Goal: Book appointment/travel/reservation

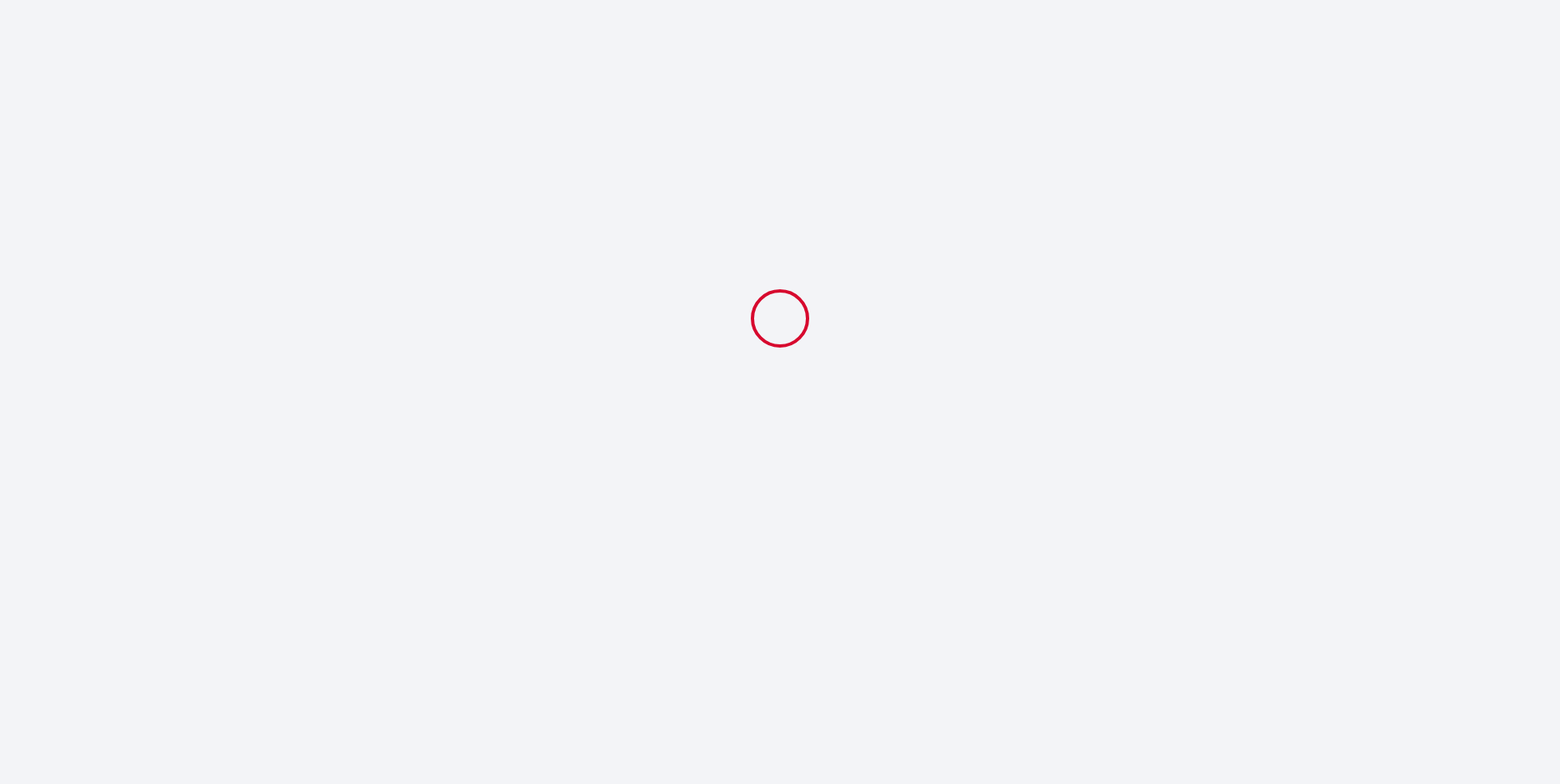
select select
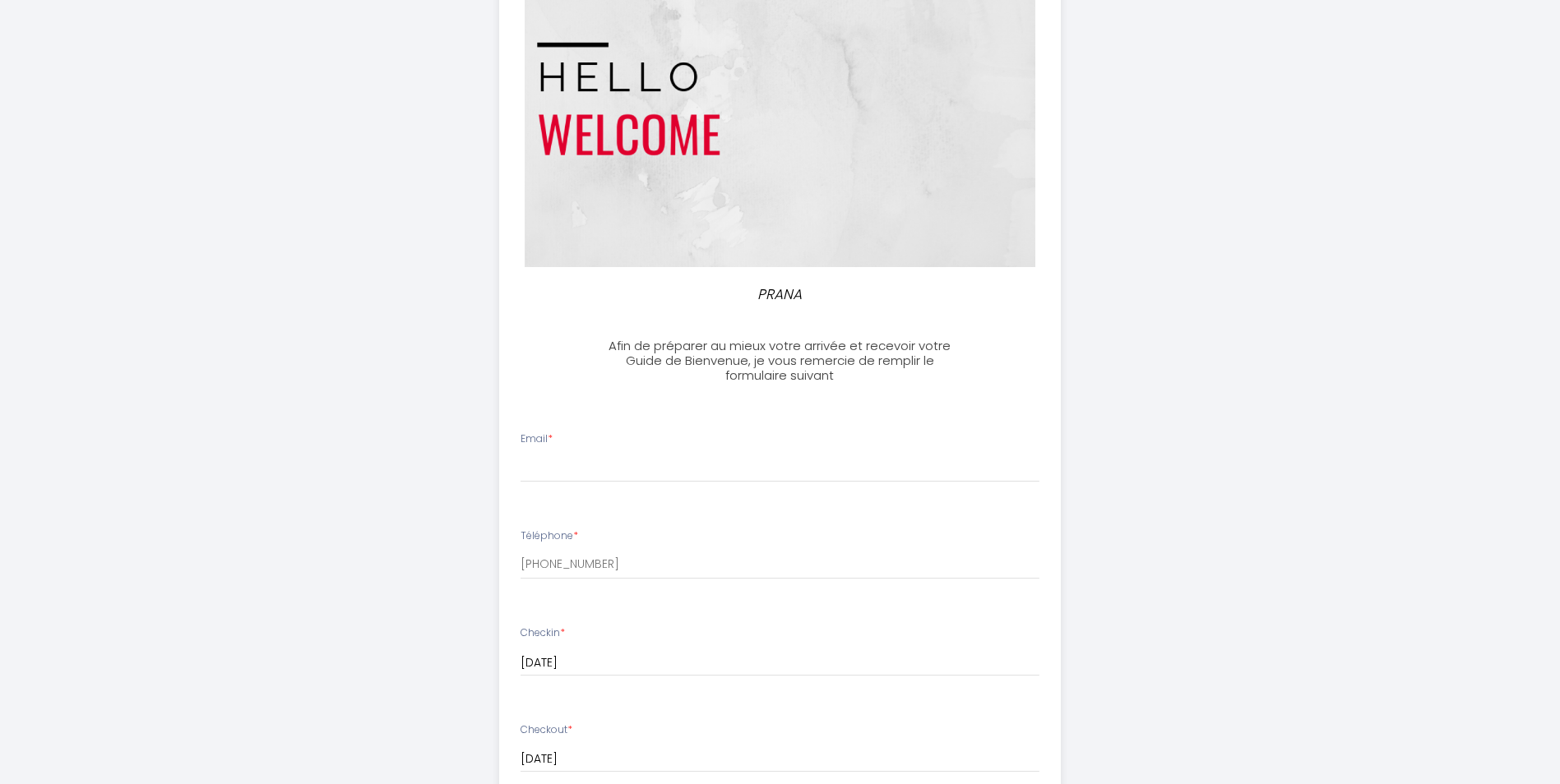
scroll to position [165, 0]
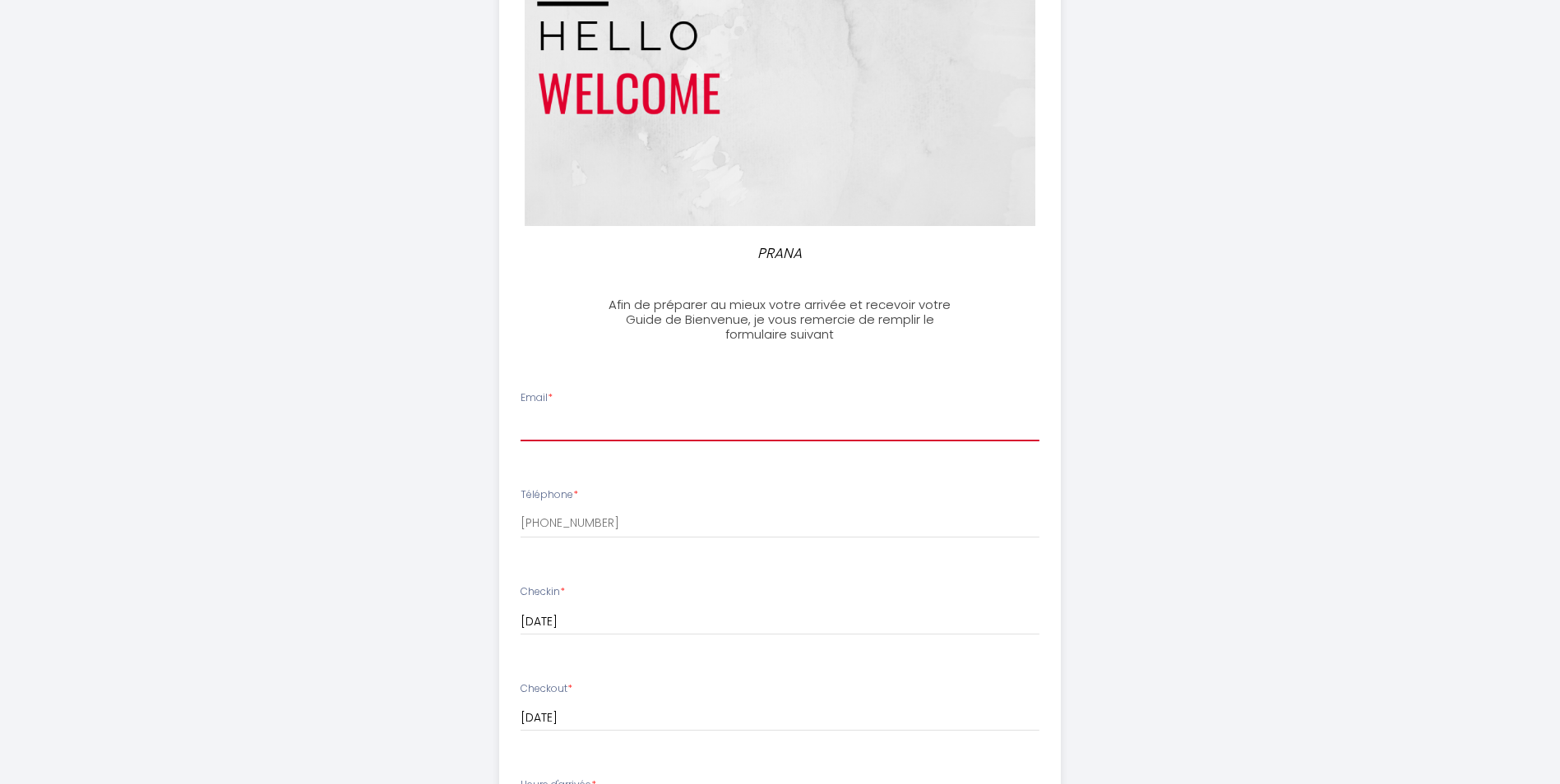
click at [666, 429] on input "Email *" at bounding box center [780, 426] width 519 height 29
type input "[EMAIL_ADDRESS][DOMAIN_NAME]"
click at [1011, 496] on div "Téléphone * [PHONE_NUMBER]" at bounding box center [780, 513] width 540 height 51
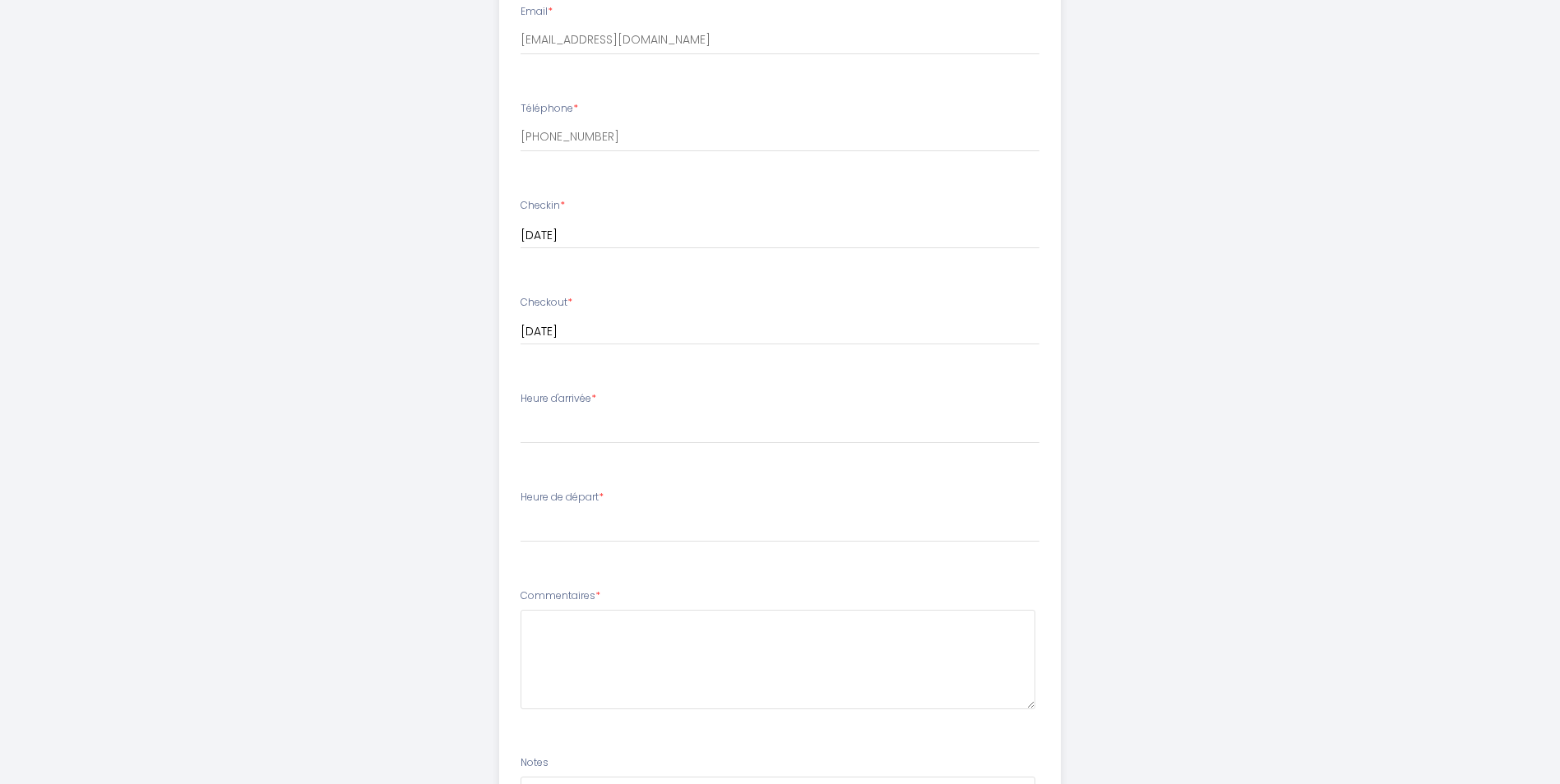
scroll to position [575, 0]
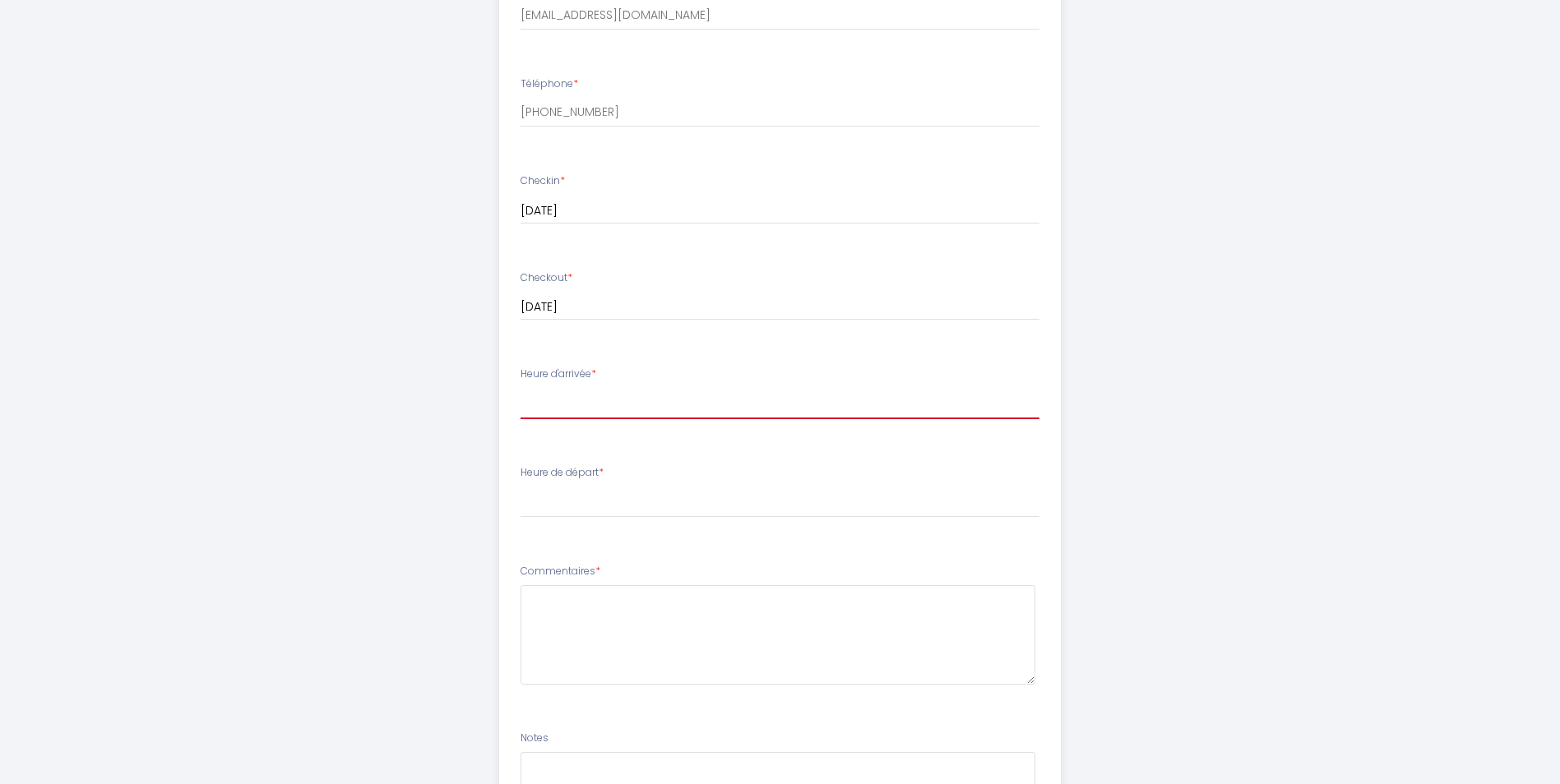
click at [588, 404] on select "15:00 15:30 16:00 16:30 17:00 17:30 18:00 18:30 19:00 19:30 20:00 20:30 21:00 2…" at bounding box center [780, 404] width 519 height 31
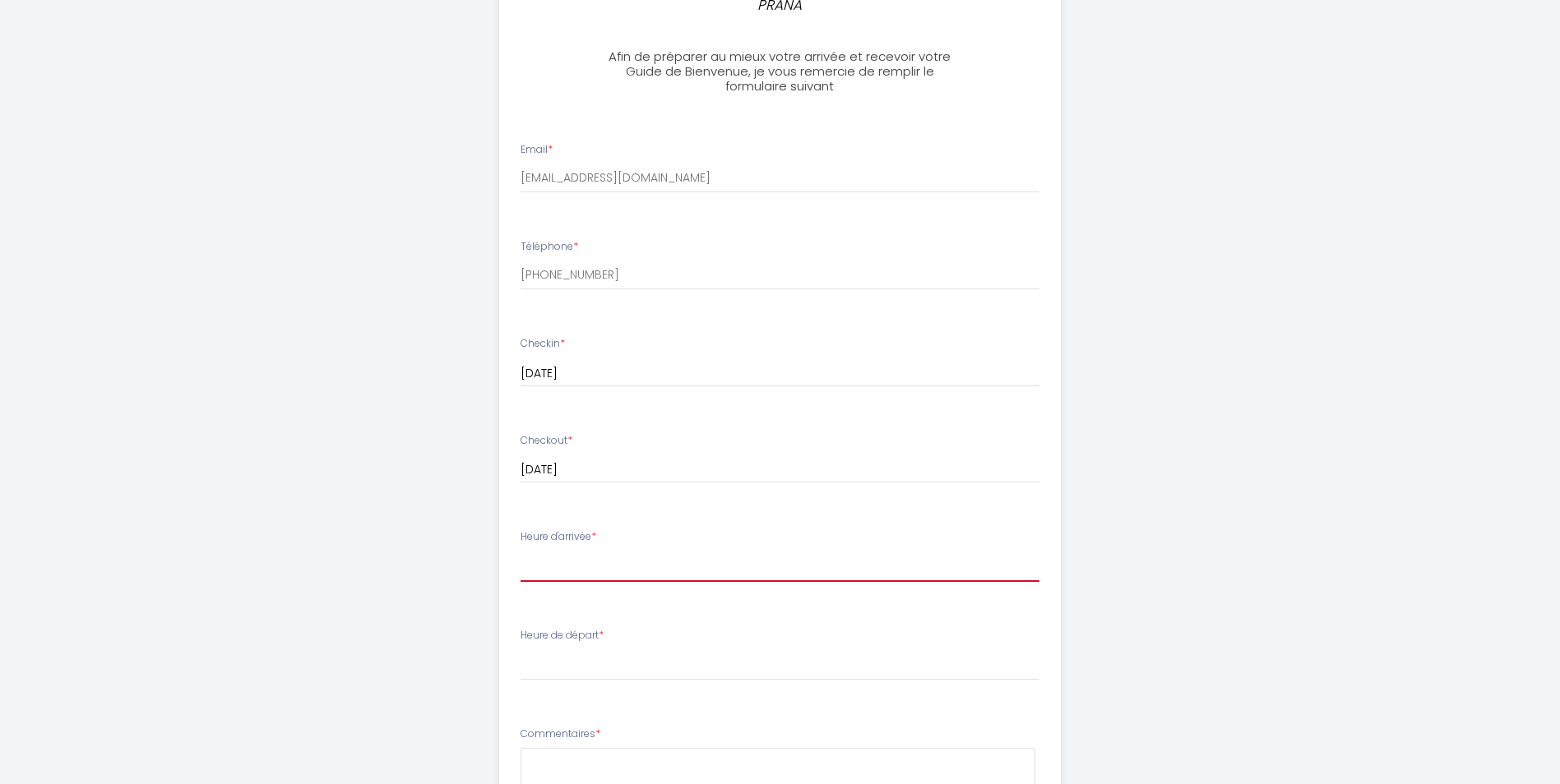
scroll to position [411, 0]
click at [612, 558] on select "15:00 15:30 16:00 16:30 17:00 17:30 18:00 18:30 19:00 19:30 20:00 20:30 21:00 2…" at bounding box center [780, 568] width 519 height 31
select select "15:00"
click at [521, 553] on select "15:00 15:30 16:00 16:30 17:00 17:30 18:00 18:30 19:00 19:30 20:00 20:30 21:00 2…" at bounding box center [780, 568] width 519 height 31
click at [877, 650] on div "Heure de départ * 00:00 00:30 01:00 01:30 02:00 02:30 03:00 03:30 04:00 04:30 0…" at bounding box center [780, 656] width 519 height 53
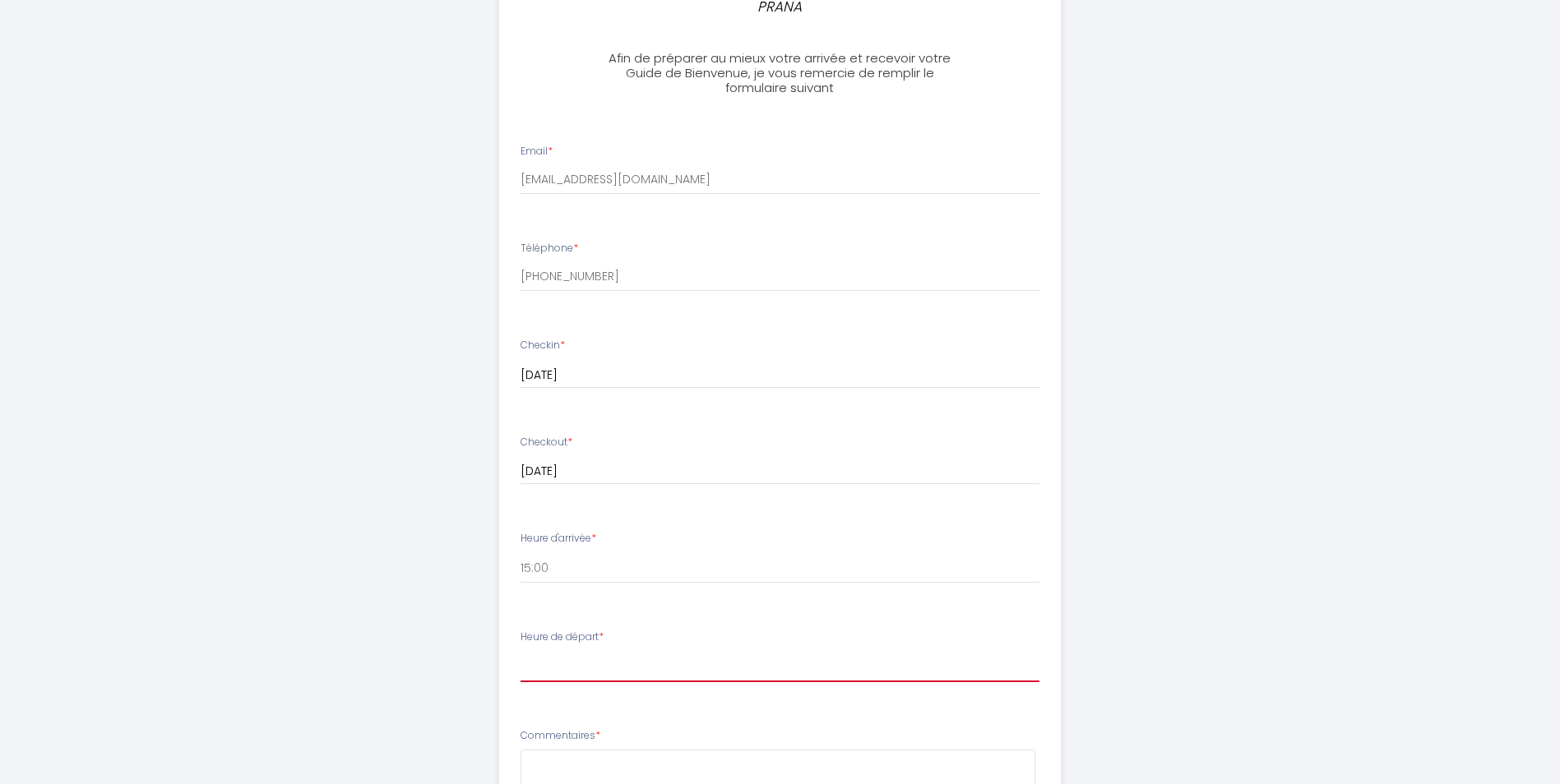
click at [877, 663] on select "00:00 00:30 01:00 01:30 02:00 02:30 03:00 03:30 04:00 04:30 05:00 05:30 06:00 0…" at bounding box center [780, 666] width 519 height 31
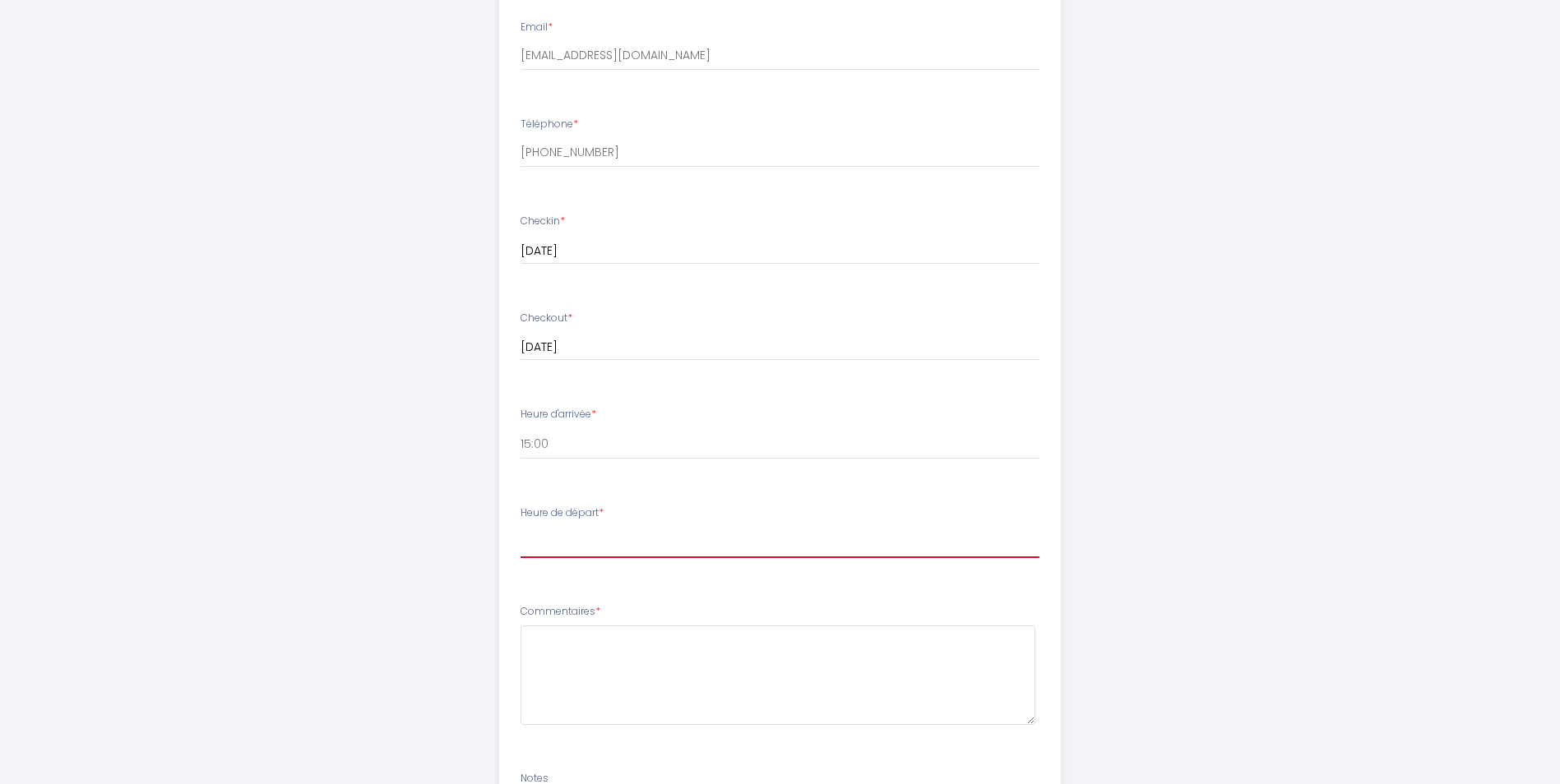
scroll to position [575, 0]
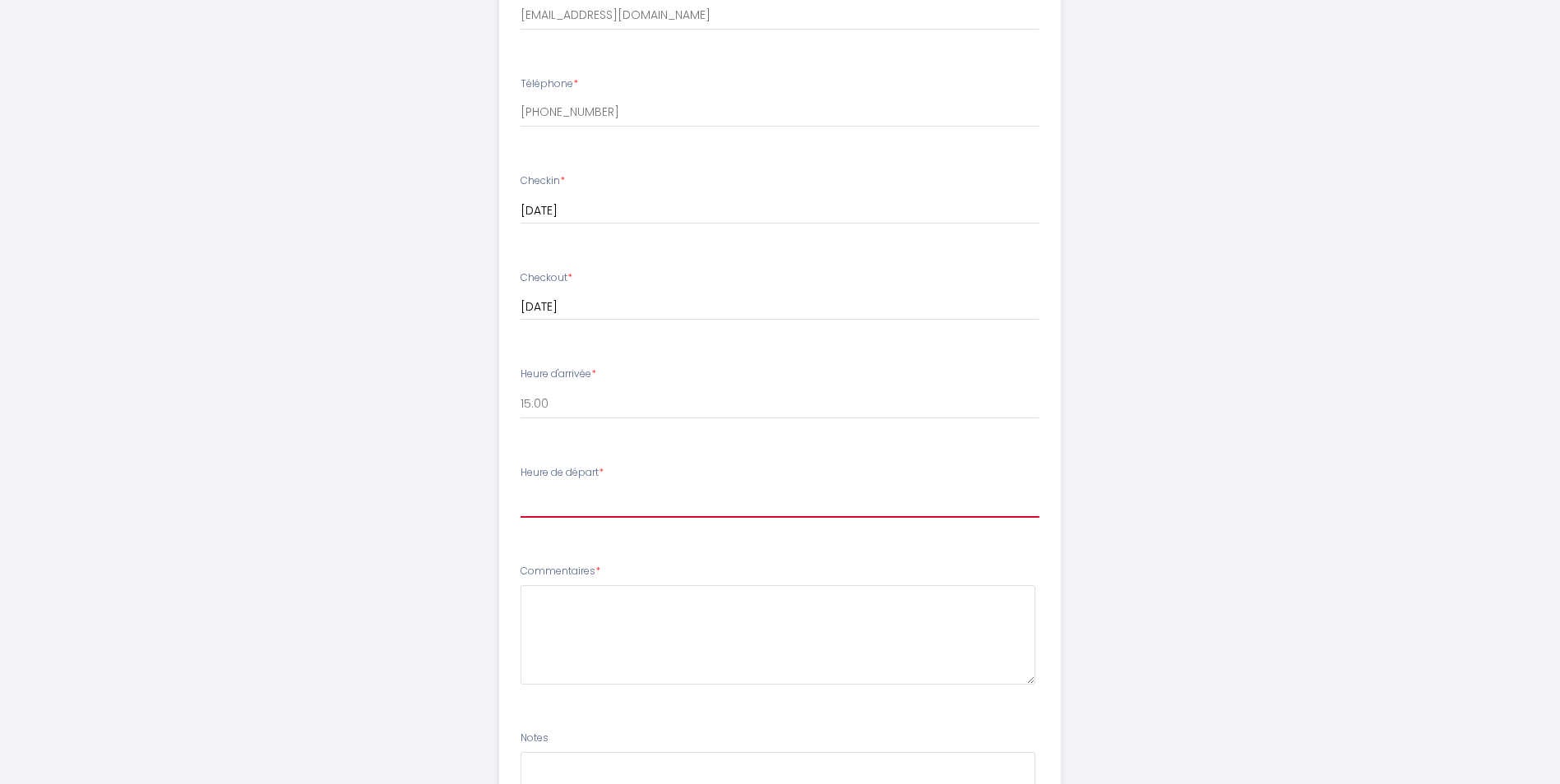
click at [858, 491] on select "00:00 00:30 01:00 01:30 02:00 02:30 03:00 03:30 04:00 04:30 05:00 05:30 06:00 0…" at bounding box center [780, 502] width 519 height 31
select select "11:00"
click at [521, 486] on select "00:00 00:30 01:00 01:30 02:00 02:30 03:00 03:30 04:00 04:30 05:00 05:30 06:00 0…" at bounding box center [780, 502] width 519 height 31
click at [899, 620] on textarea at bounding box center [778, 634] width 515 height 99
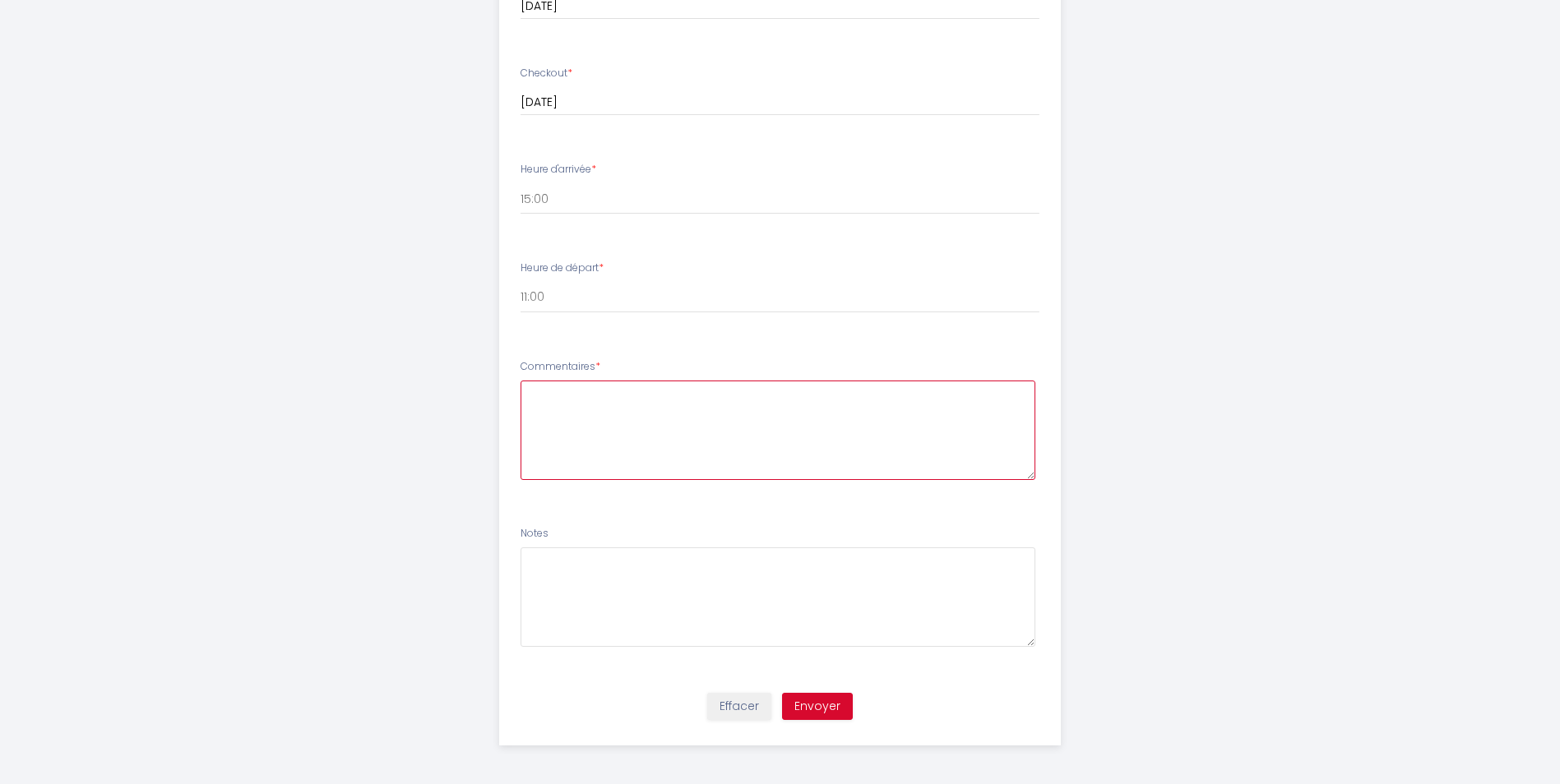
scroll to position [782, 0]
type textarea "N"
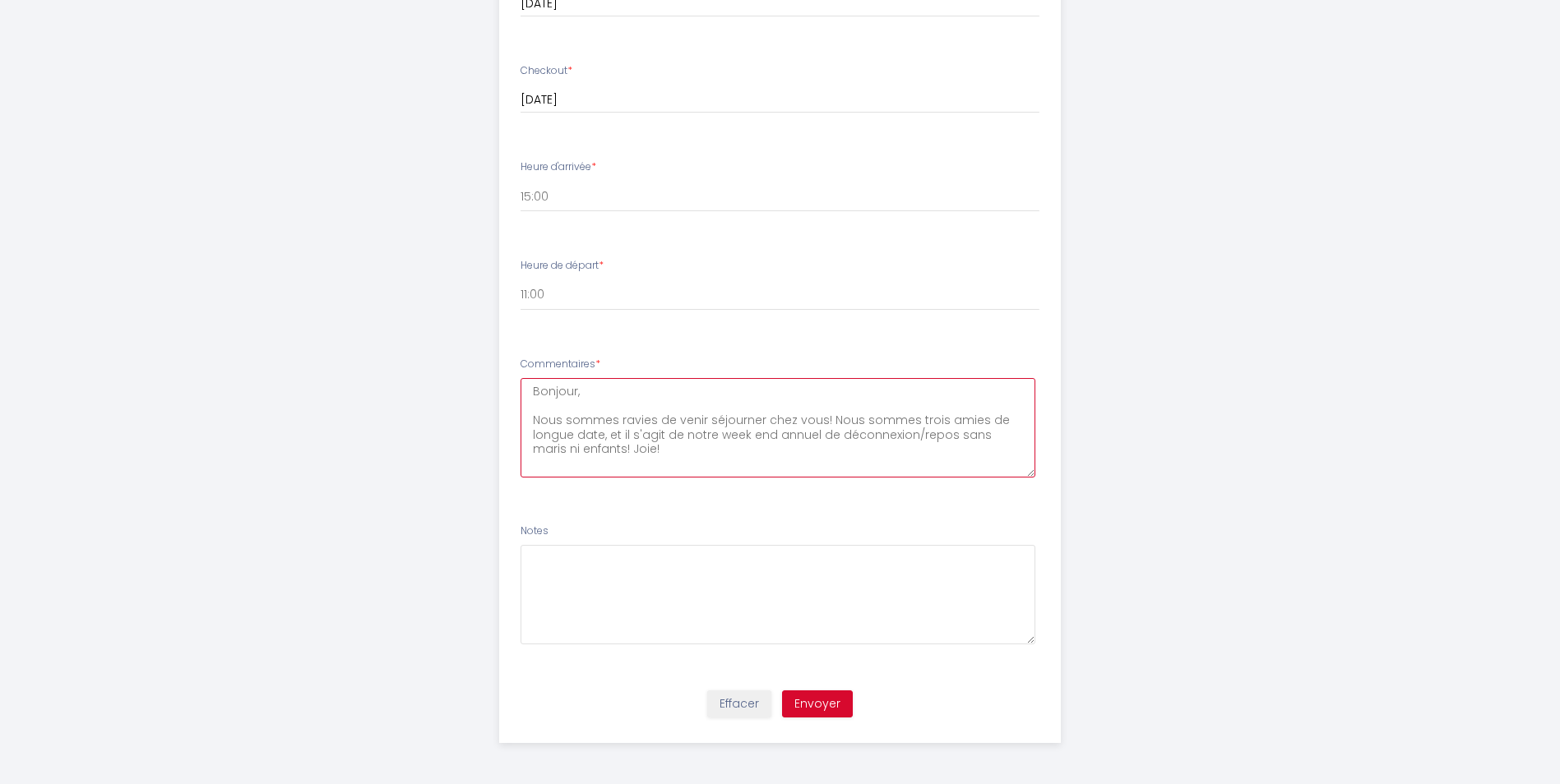
type textarea "Bonjour, Nous sommes ravies de venir séjourner chez vous! Nous sommes trois ami…"
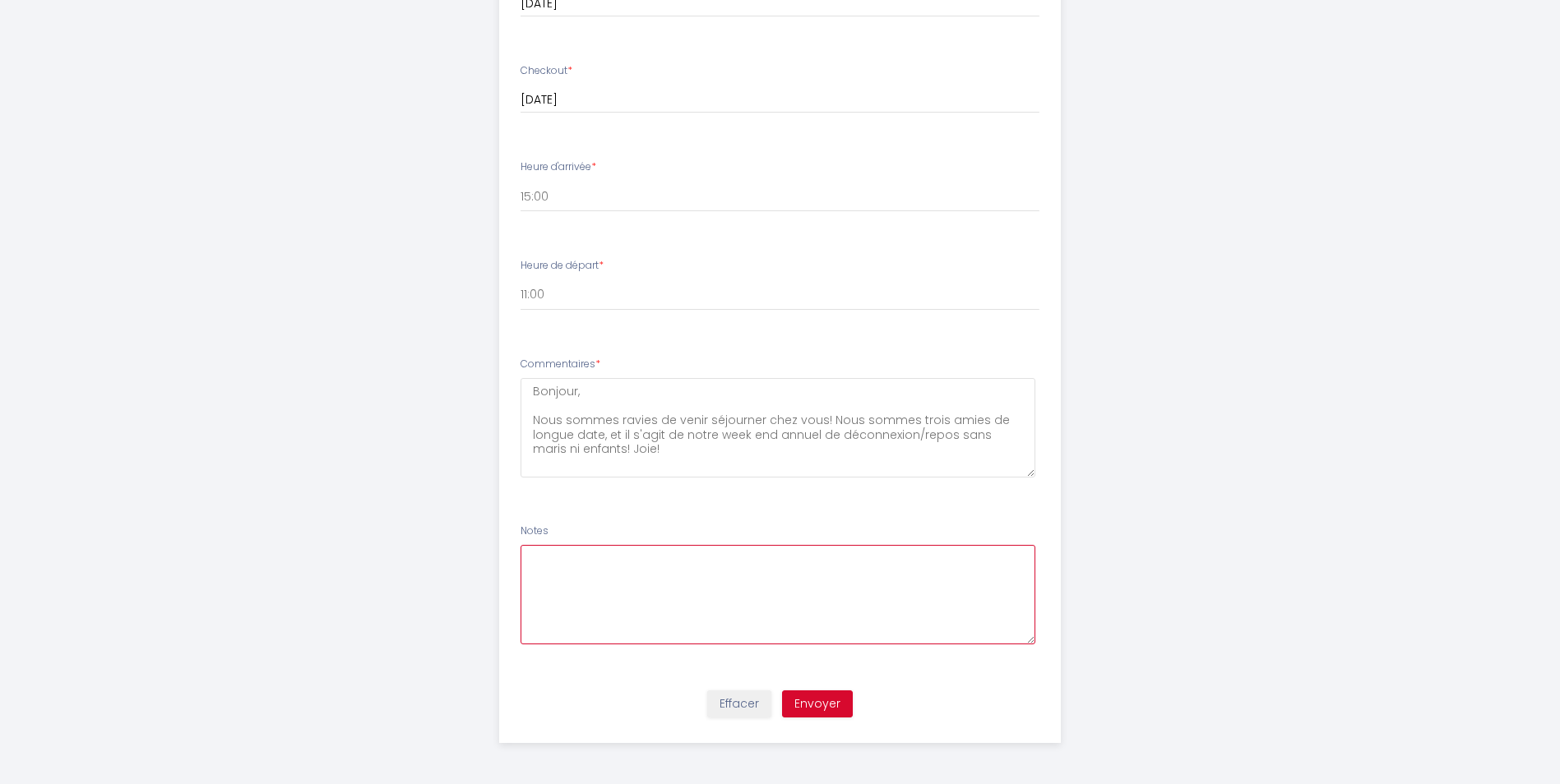
click at [685, 607] on textarea at bounding box center [778, 594] width 515 height 99
type textarea "N'hésitez pas à nous dire si vous avez un restaurant ou une activité à nous pro…"
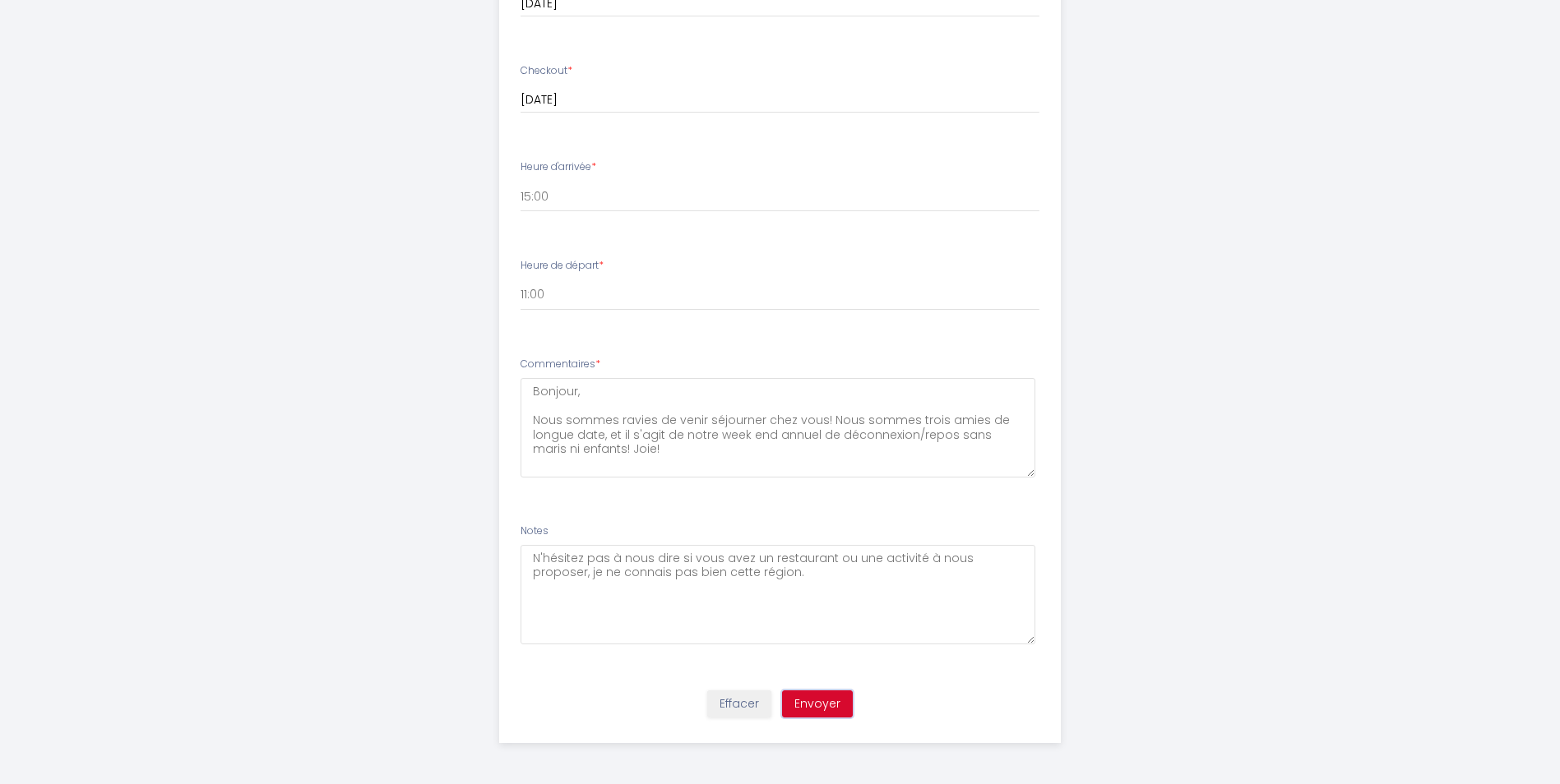
click at [801, 699] on button "Envoyer" at bounding box center [817, 704] width 71 height 28
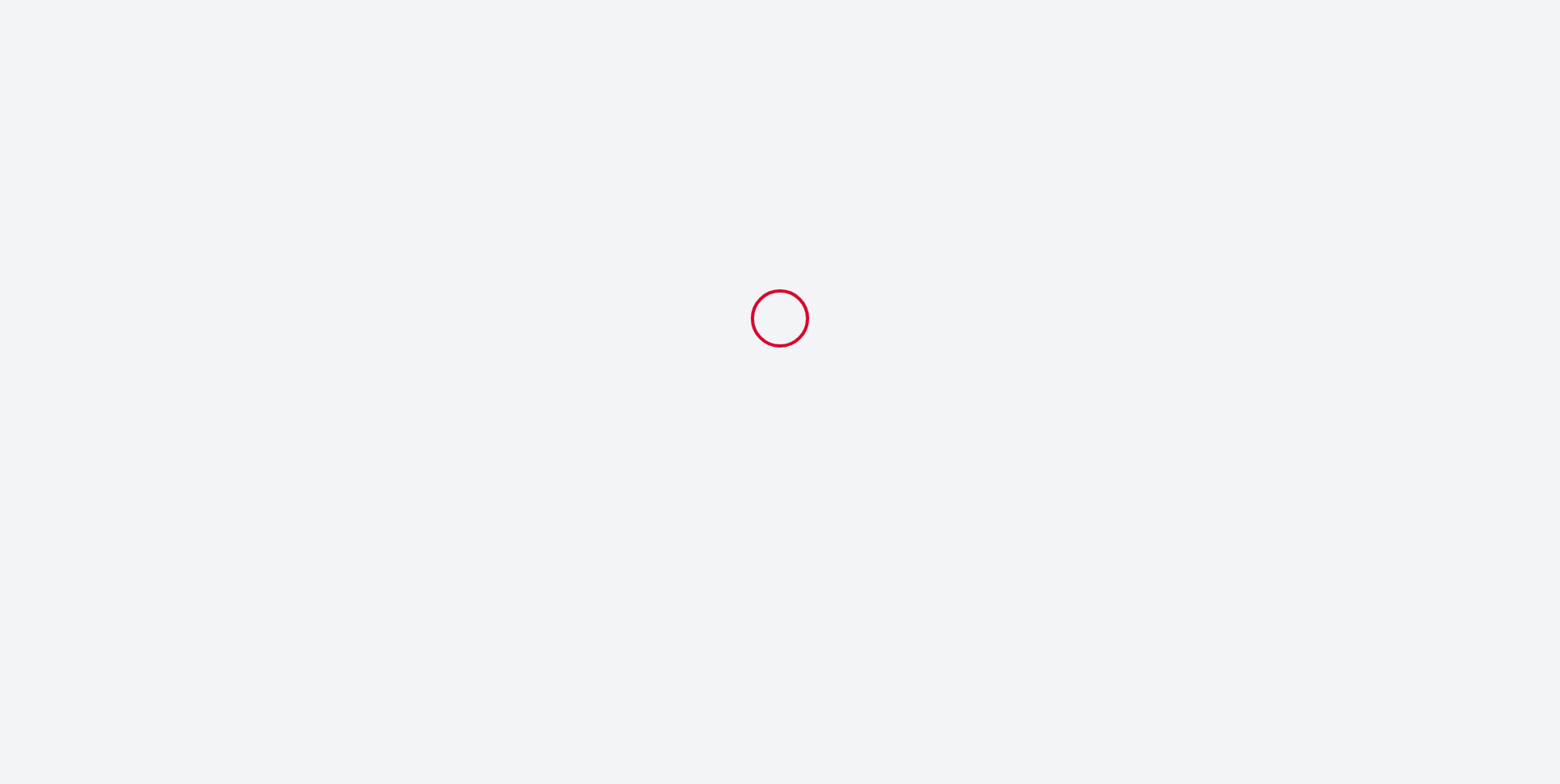
select select "11:00"
